Goal: Navigation & Orientation: Understand site structure

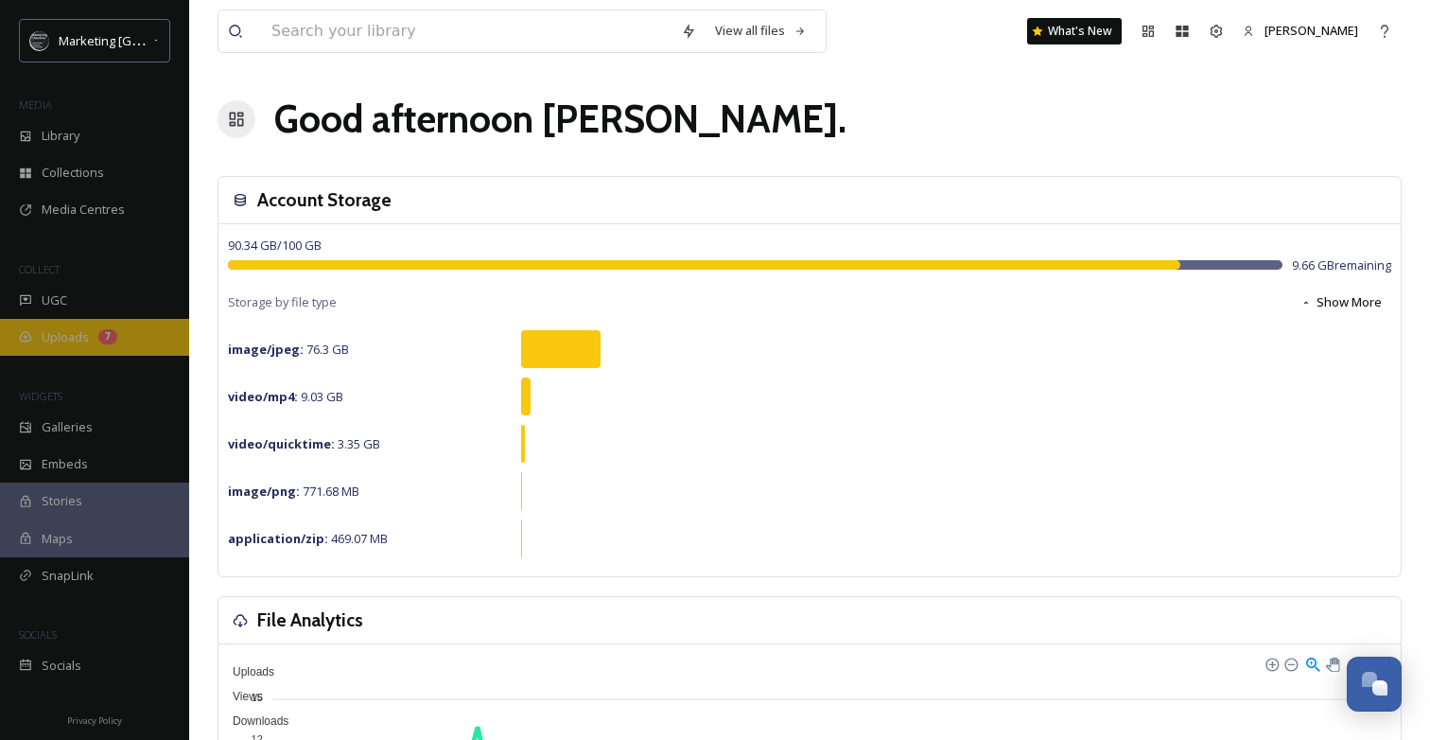
click at [55, 333] on span "Uploads" at bounding box center [65, 337] width 47 height 18
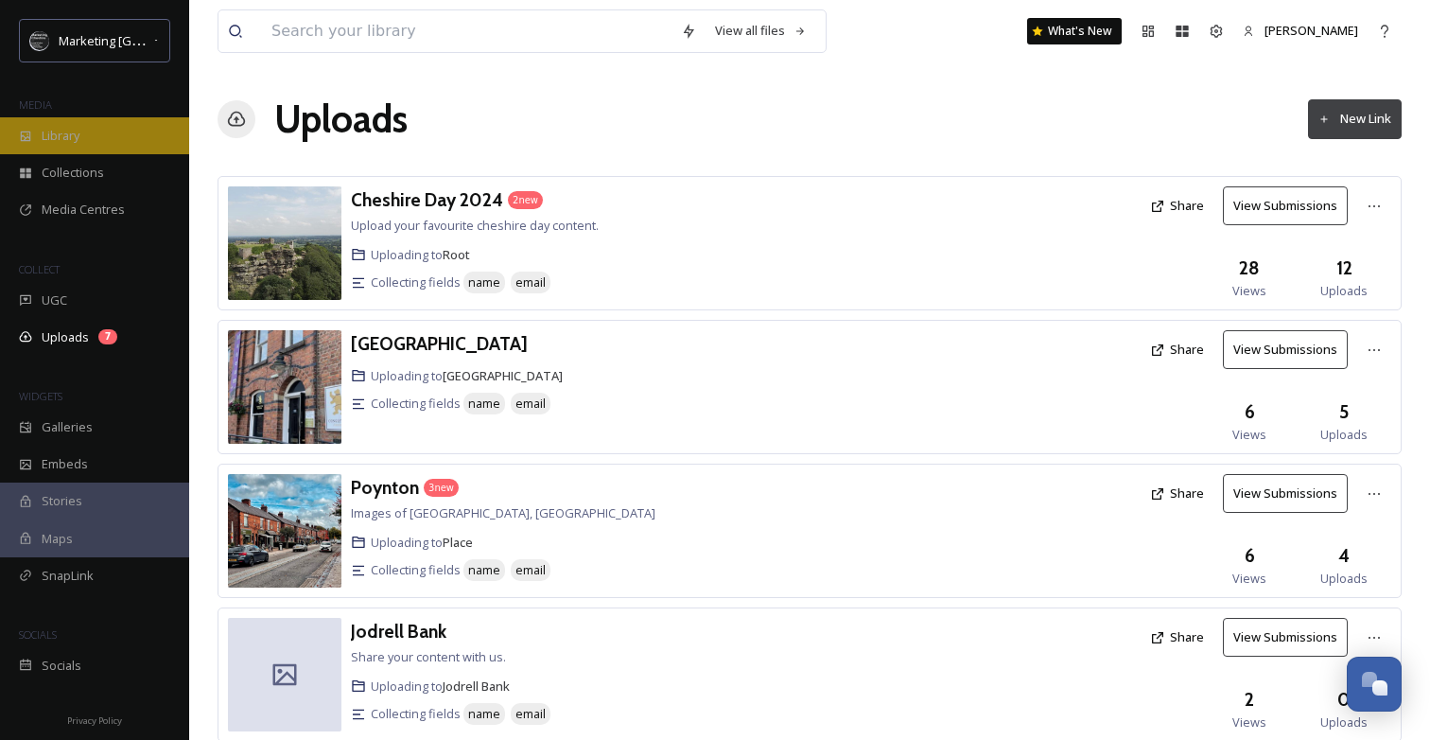
click at [93, 139] on div "Library" at bounding box center [94, 135] width 189 height 37
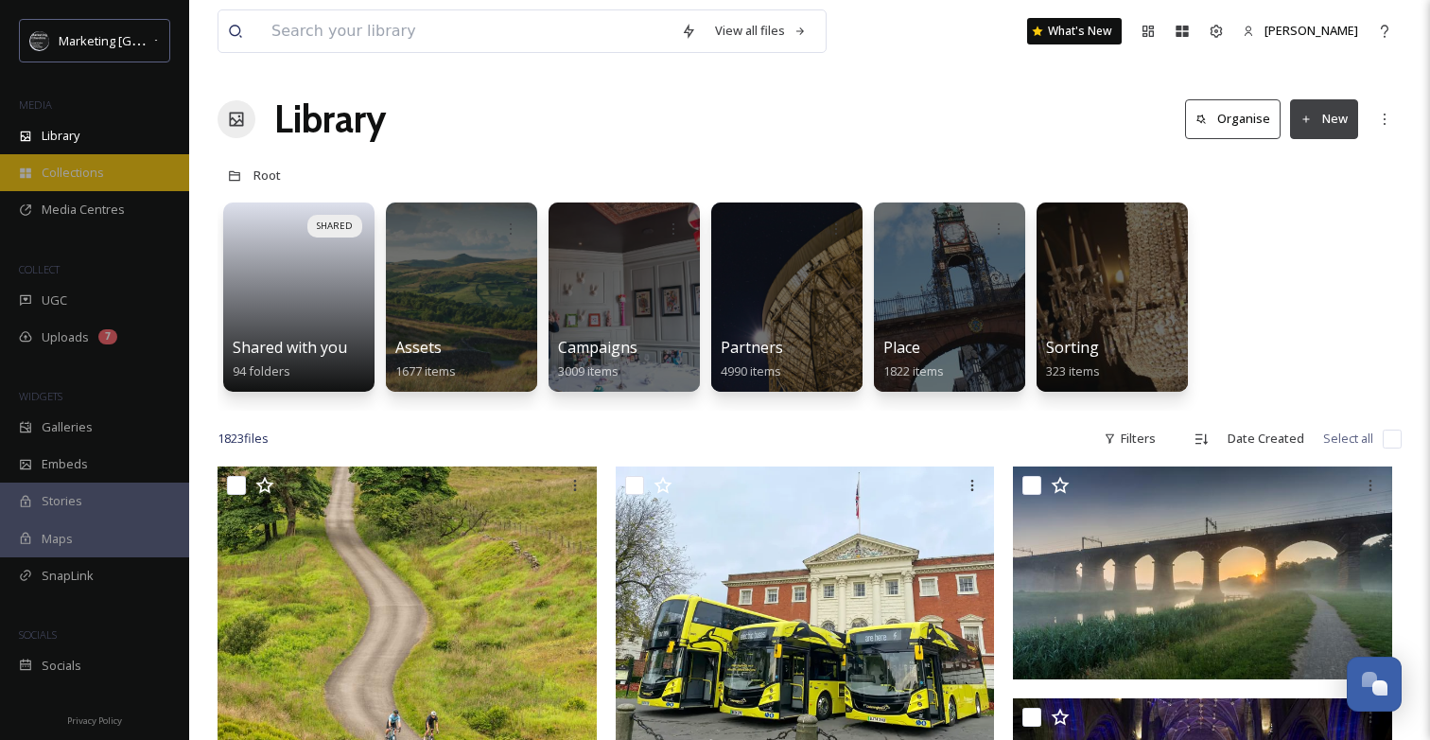
click at [79, 178] on span "Collections" at bounding box center [73, 173] width 62 height 18
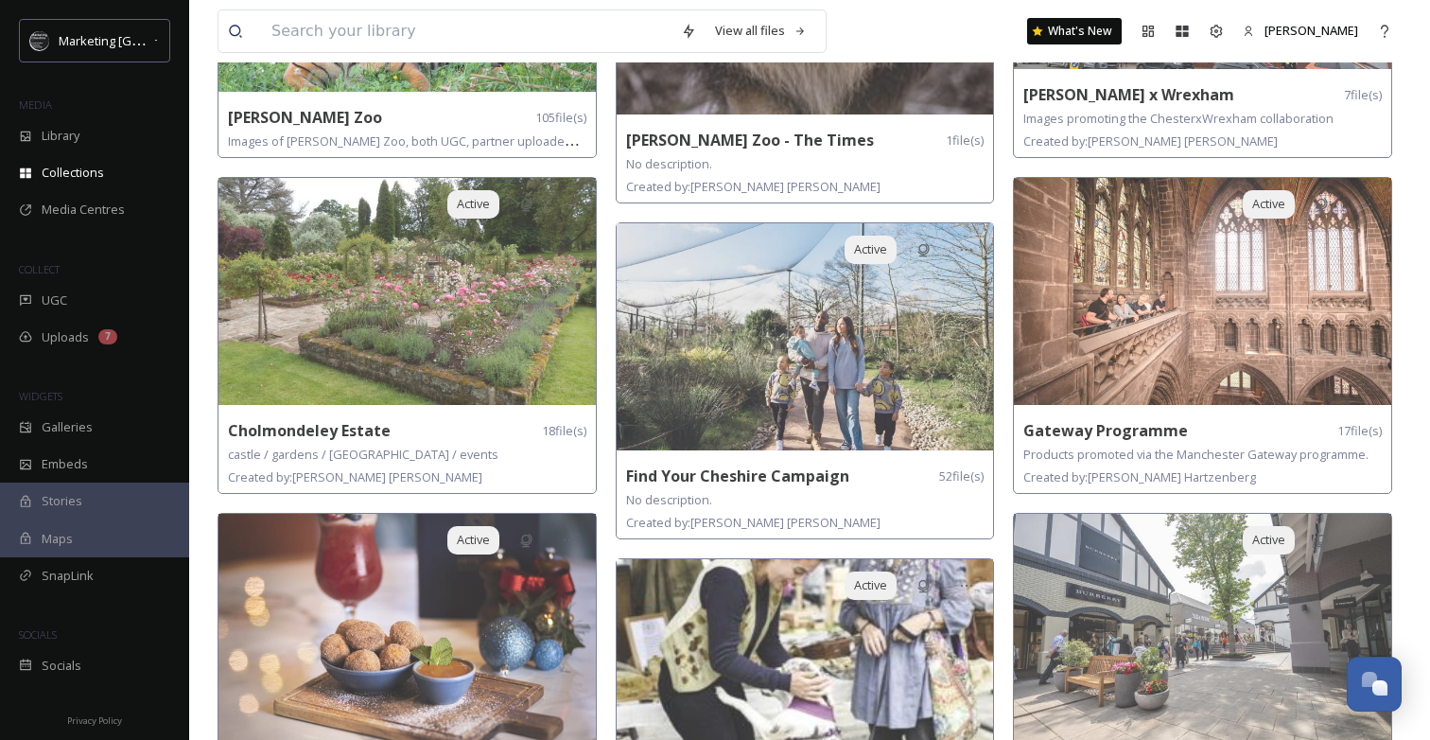
scroll to position [1619, 0]
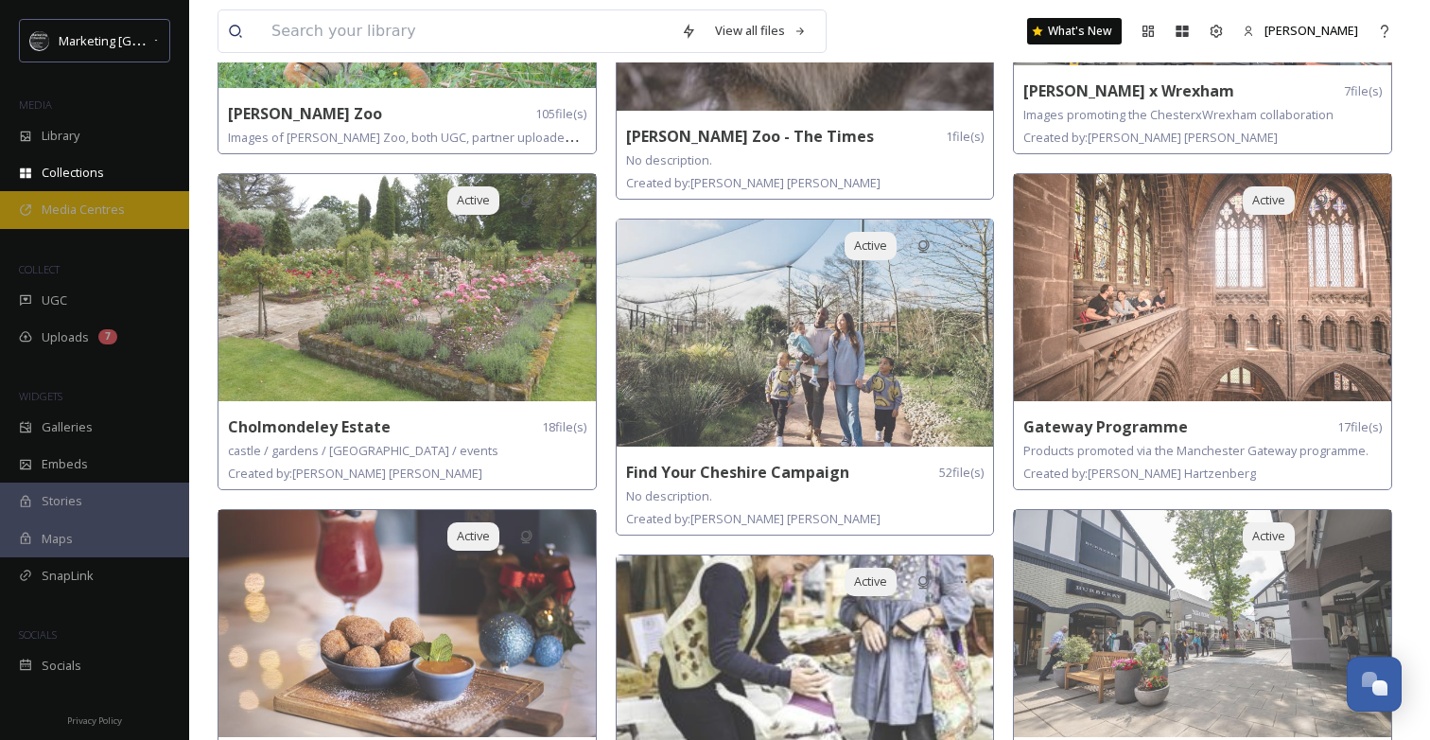
click at [78, 204] on span "Media Centres" at bounding box center [83, 210] width 83 height 18
